Goal: Task Accomplishment & Management: Complete application form

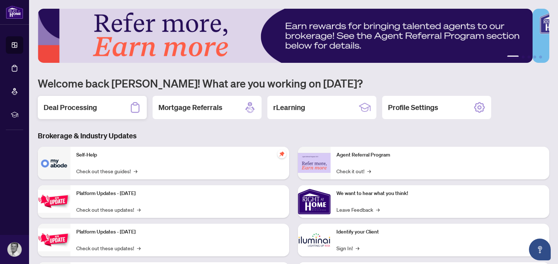
click at [90, 106] on h2 "Deal Processing" at bounding box center [70, 108] width 53 height 10
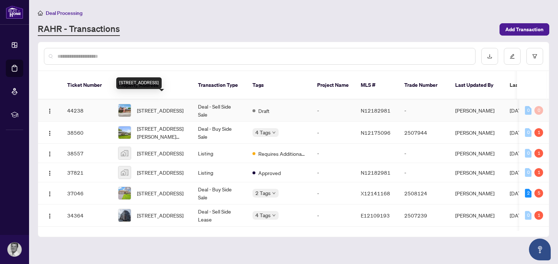
click at [159, 106] on span "[STREET_ADDRESS]" at bounding box center [160, 110] width 47 height 8
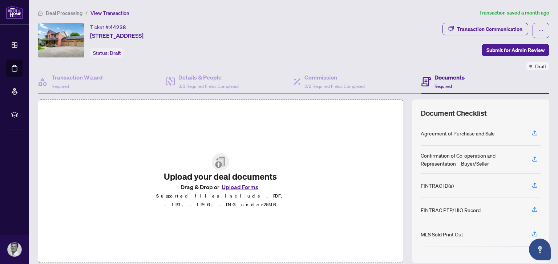
click at [238, 190] on button "Upload Forms" at bounding box center [240, 186] width 41 height 9
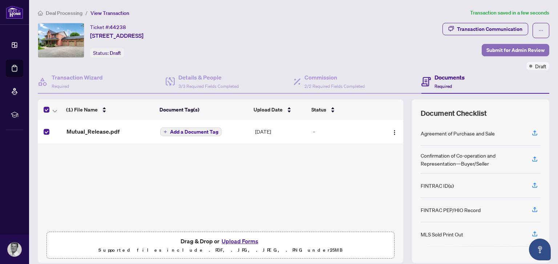
click at [506, 51] on span "Submit for Admin Review" at bounding box center [516, 50] width 58 height 12
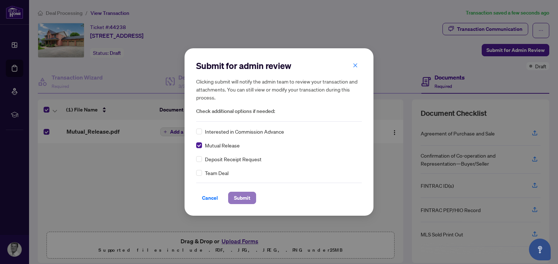
click at [237, 199] on span "Submit" at bounding box center [242, 198] width 16 height 12
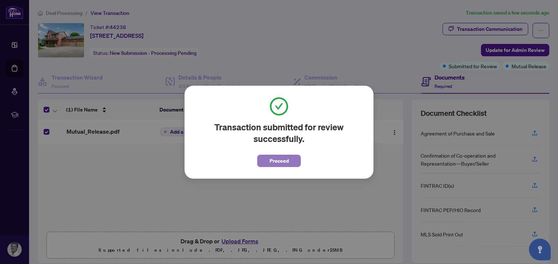
click at [289, 161] on span "Proceed" at bounding box center [279, 161] width 19 height 12
